Goal: Use online tool/utility: Utilize a website feature to perform a specific function

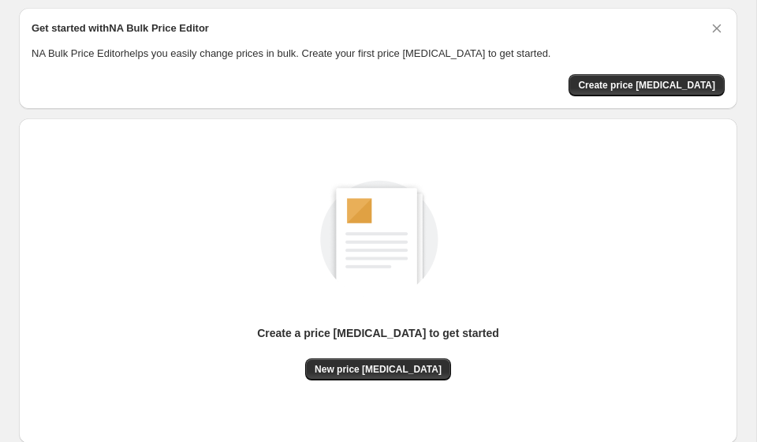
scroll to position [69, 0]
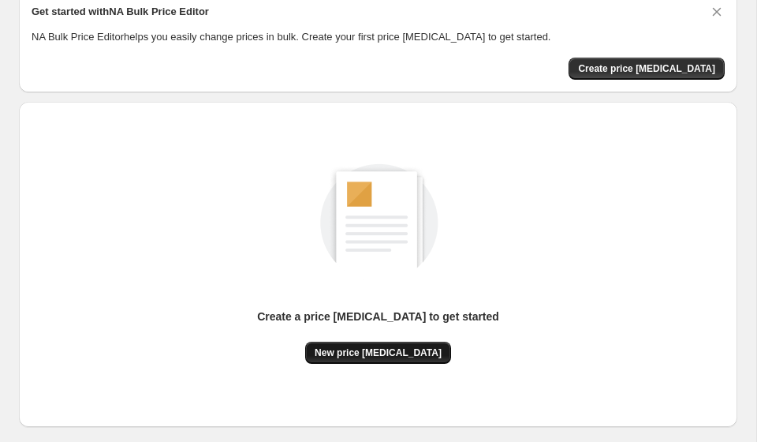
click at [407, 359] on button "New price [MEDICAL_DATA]" at bounding box center [378, 352] width 146 height 22
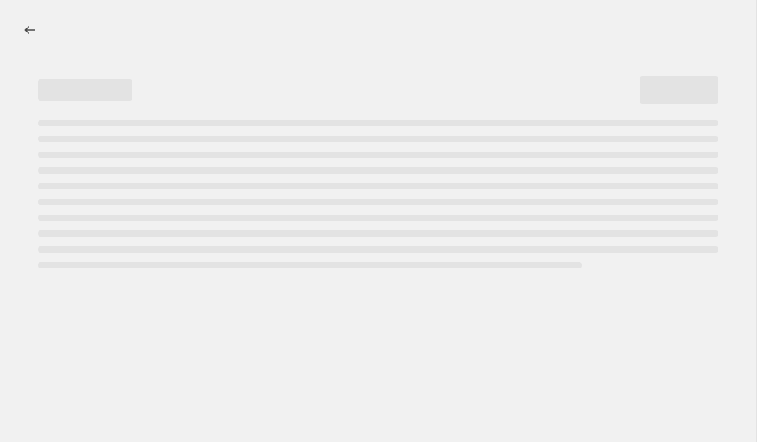
select select "percentage"
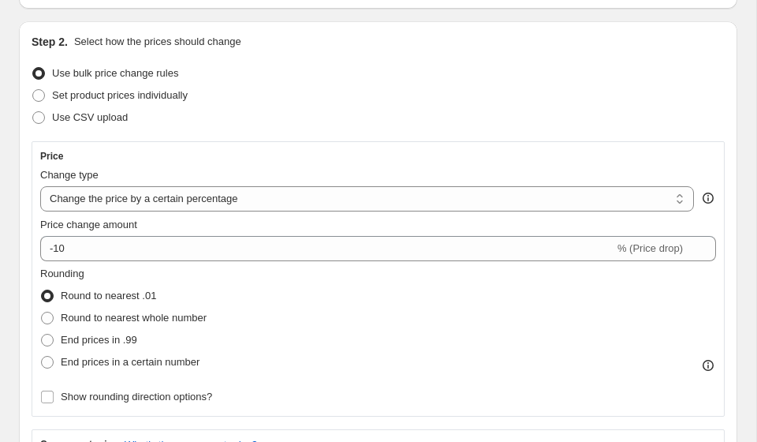
scroll to position [186, 0]
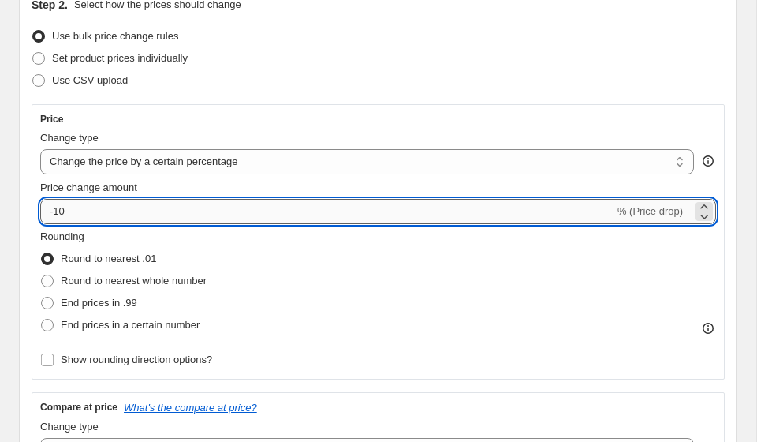
click at [204, 222] on input "-10" at bounding box center [327, 211] width 574 height 25
type input "-1"
type input "-35"
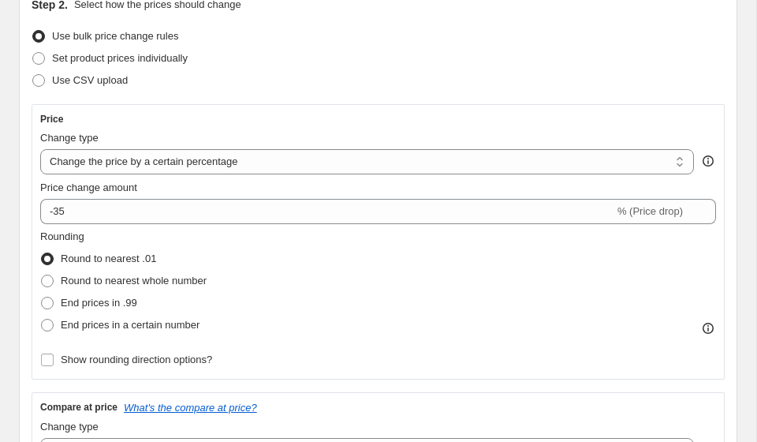
click at [358, 185] on div "Price change amount" at bounding box center [378, 188] width 676 height 16
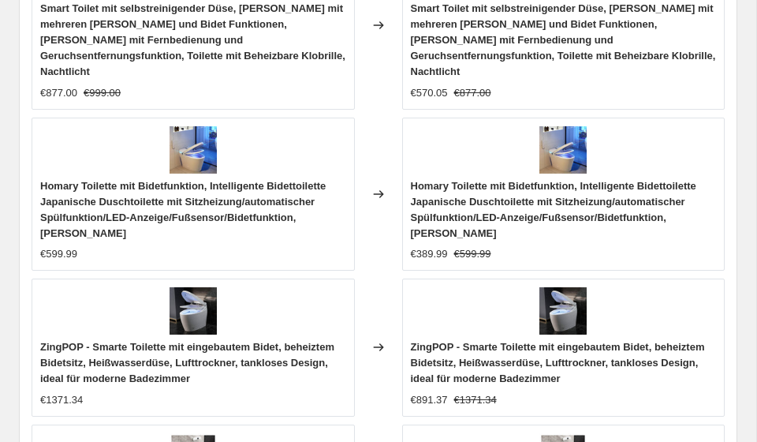
scroll to position [1787, 0]
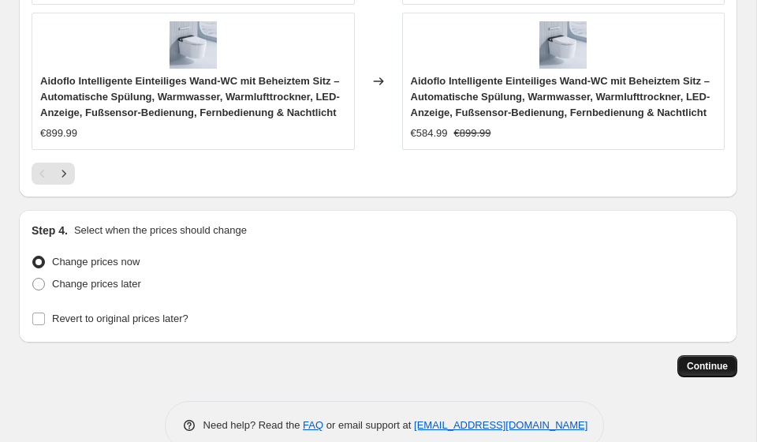
click at [726, 360] on span "Continue" at bounding box center [707, 366] width 41 height 13
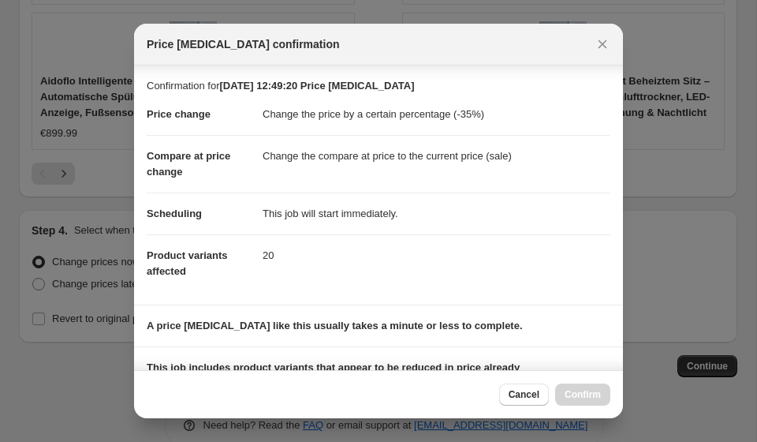
scroll to position [222, 0]
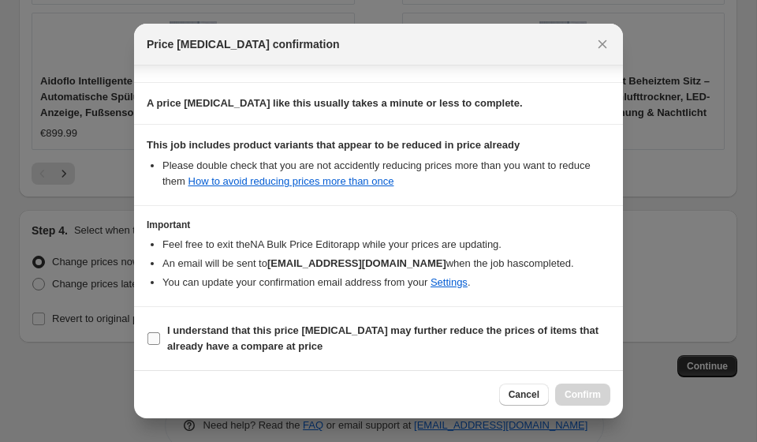
click at [276, 345] on b "I understand that this price [MEDICAL_DATA] may further reduce the prices of it…" at bounding box center [382, 338] width 431 height 28
click at [160, 345] on input "I understand that this price [MEDICAL_DATA] may further reduce the prices of it…" at bounding box center [153, 338] width 13 height 13
checkbox input "true"
click at [602, 397] on button "Confirm" at bounding box center [582, 394] width 55 height 22
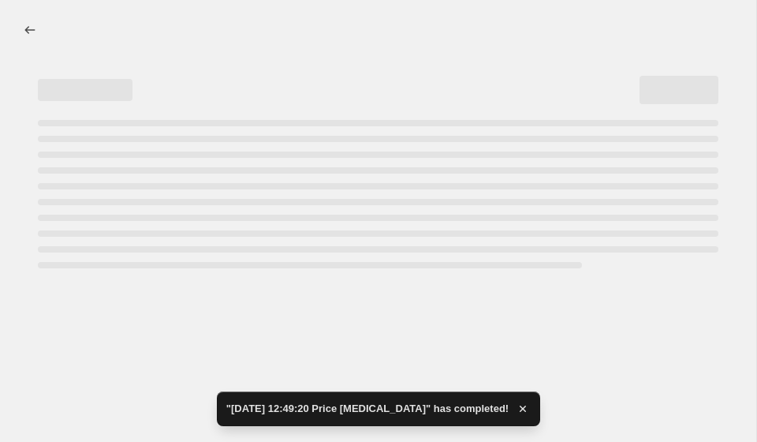
select select "percentage"
